Goal: Navigation & Orientation: Locate item on page

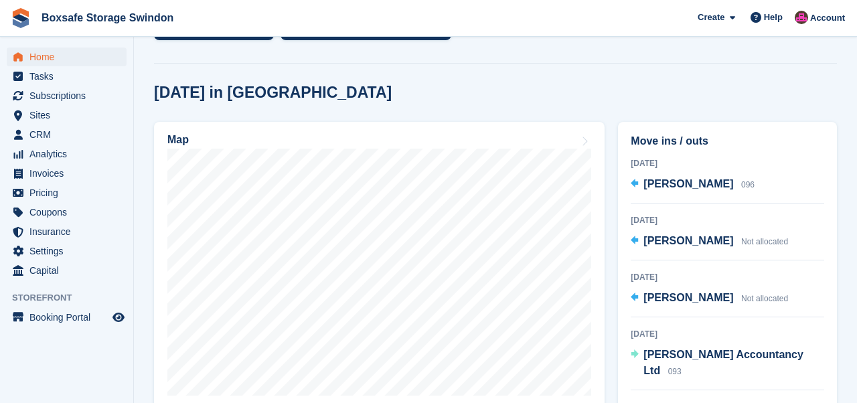
scroll to position [371, 0]
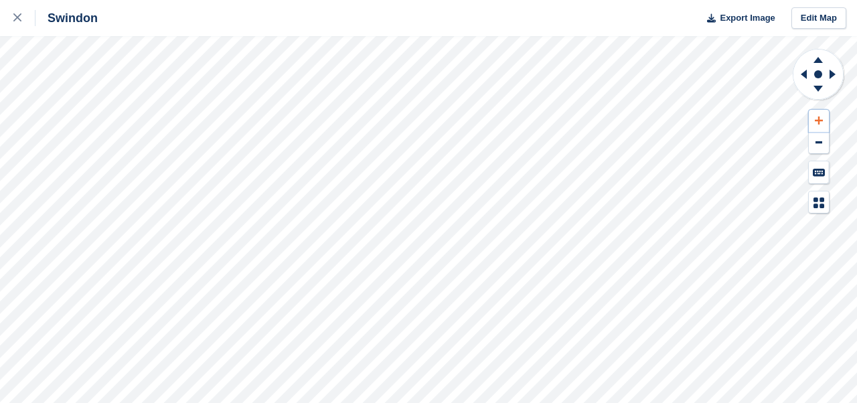
click at [819, 118] on icon at bounding box center [818, 120] width 8 height 9
click at [833, 78] on icon at bounding box center [834, 74] width 17 height 35
click at [802, 74] on icon at bounding box center [803, 74] width 6 height 9
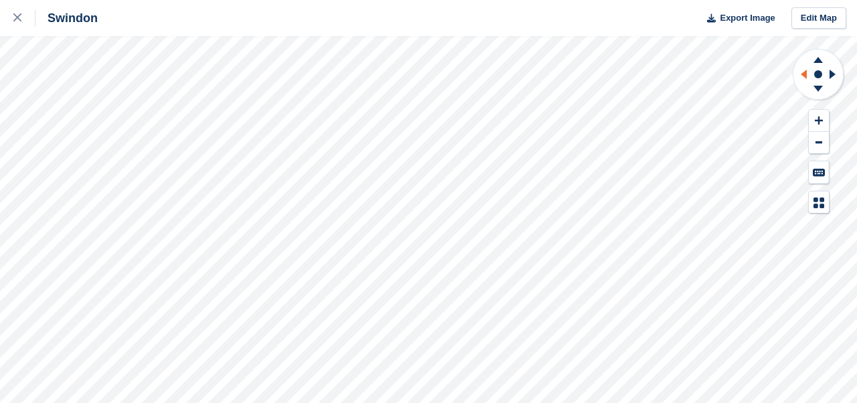
click at [802, 74] on icon at bounding box center [803, 74] width 6 height 9
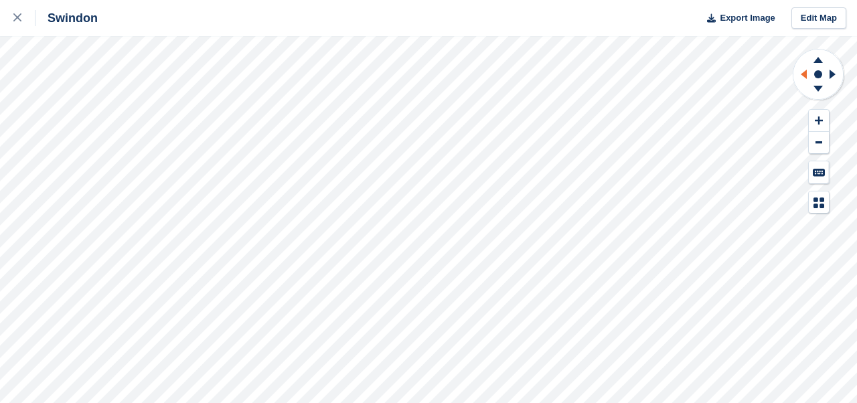
click at [802, 74] on icon at bounding box center [803, 74] width 6 height 9
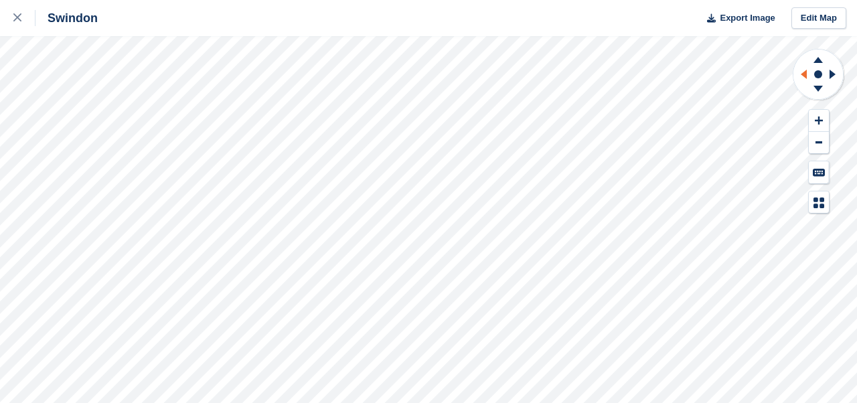
click at [802, 74] on icon at bounding box center [803, 74] width 6 height 9
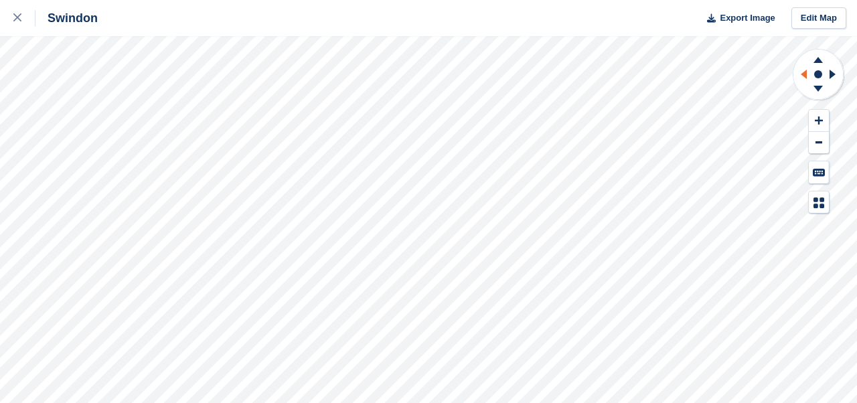
click at [802, 74] on icon at bounding box center [803, 74] width 6 height 9
